Goal: Transaction & Acquisition: Purchase product/service

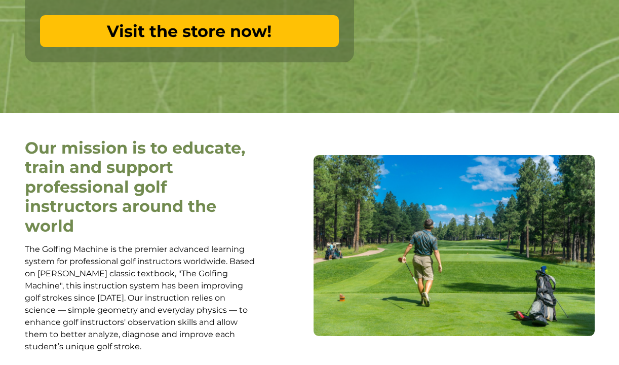
scroll to position [355, 0]
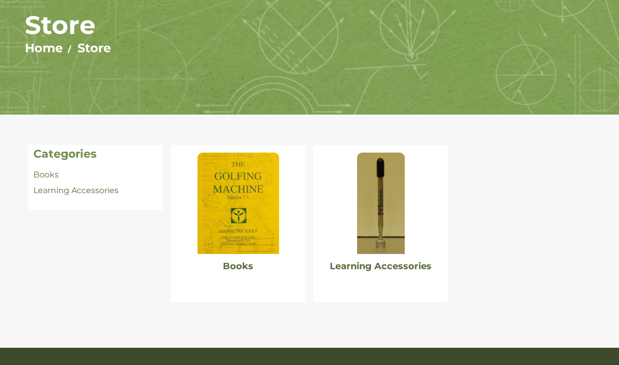
scroll to position [152, 0]
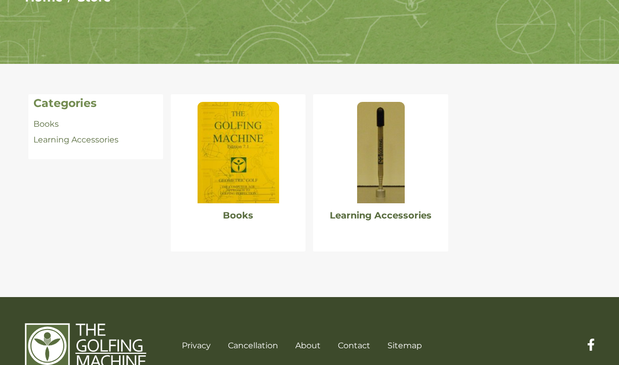
click at [247, 177] on img at bounding box center [238, 152] width 81 height 101
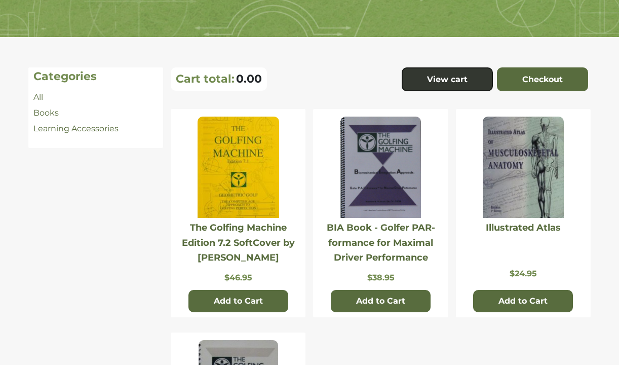
scroll to position [203, 0]
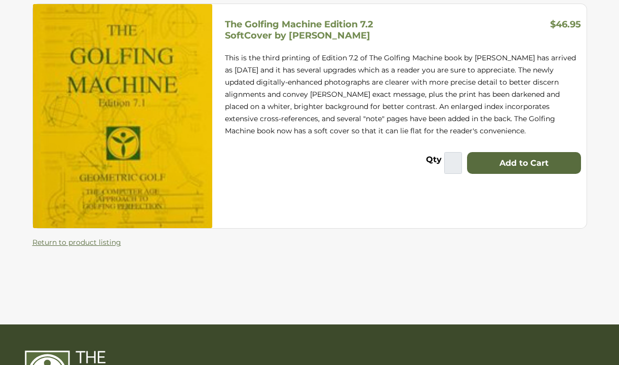
scroll to position [54, 0]
